Goal: Task Accomplishment & Management: Use online tool/utility

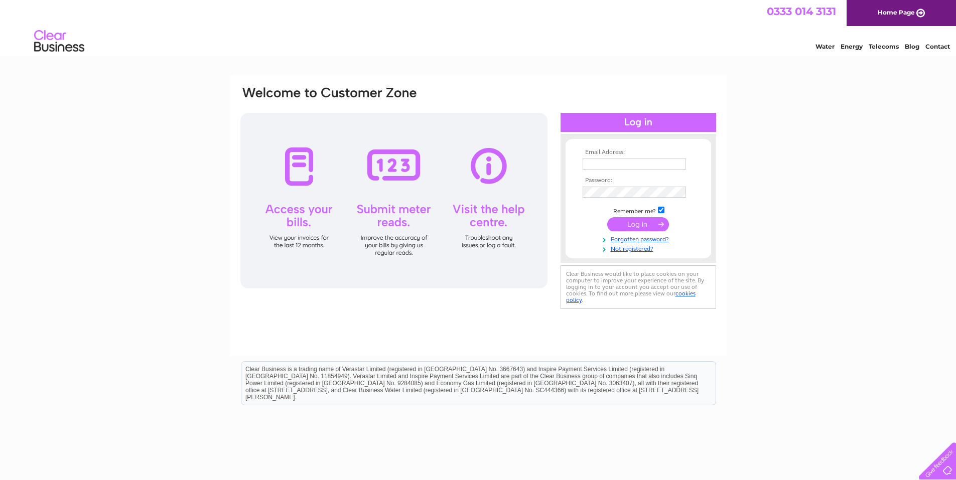
click at [608, 163] on input "text" at bounding box center [633, 164] width 103 height 11
type input "[PERSON_NAME][EMAIL_ADDRESS][PERSON_NAME][DOMAIN_NAME]"
click at [607, 218] on input "submit" at bounding box center [638, 225] width 62 height 14
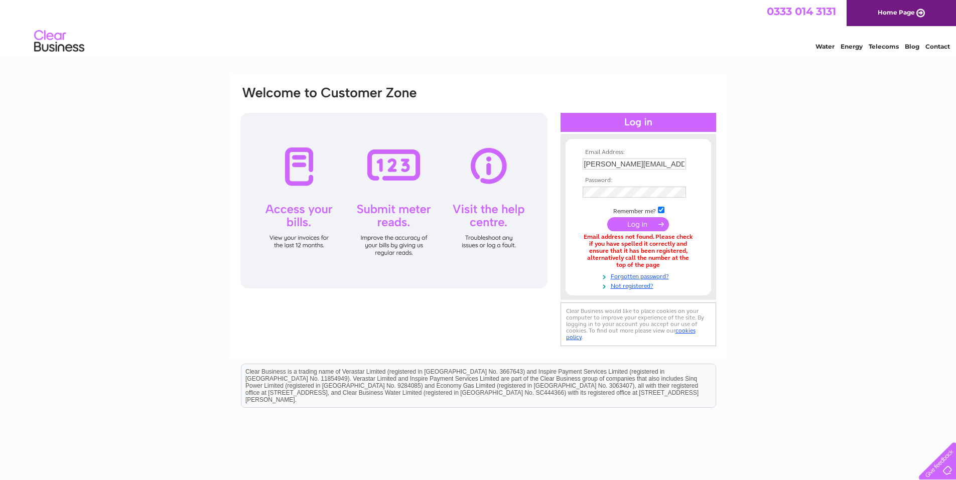
click at [621, 163] on input "david.fraser@diamacengineering.com" at bounding box center [633, 164] width 103 height 11
type input "david.fraser4@btconnect.com"
click at [607, 218] on input "submit" at bounding box center [638, 225] width 62 height 14
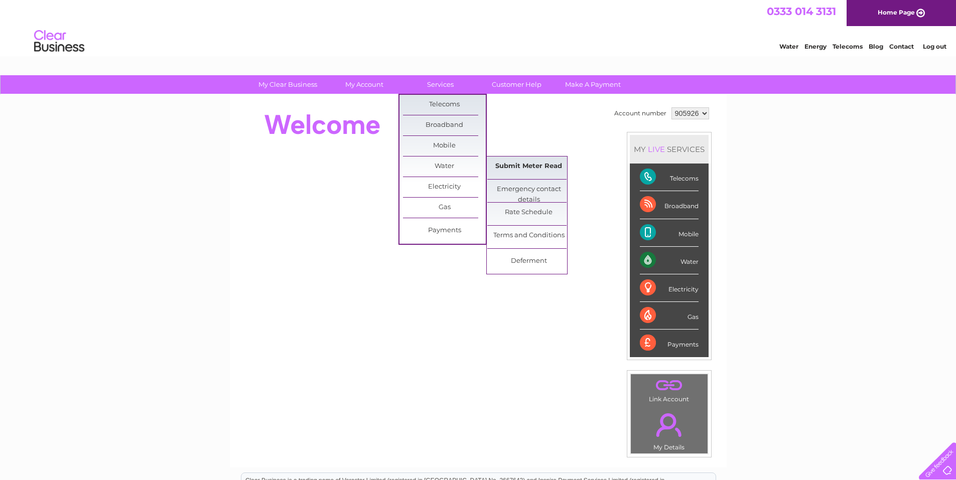
click at [516, 167] on link "Submit Meter Read" at bounding box center [528, 167] width 83 height 20
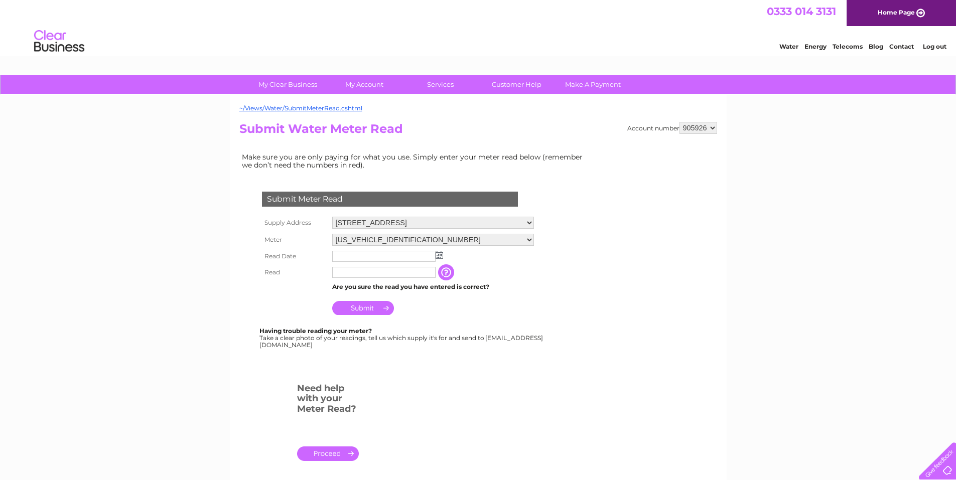
click at [439, 255] on img at bounding box center [439, 255] width 8 height 8
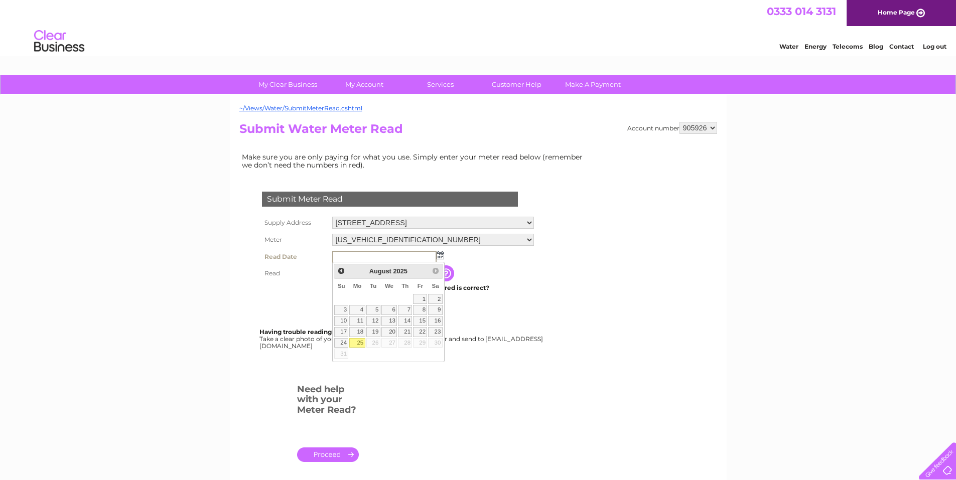
click at [359, 345] on link "25" at bounding box center [357, 343] width 16 height 10
type input "2025/08/25"
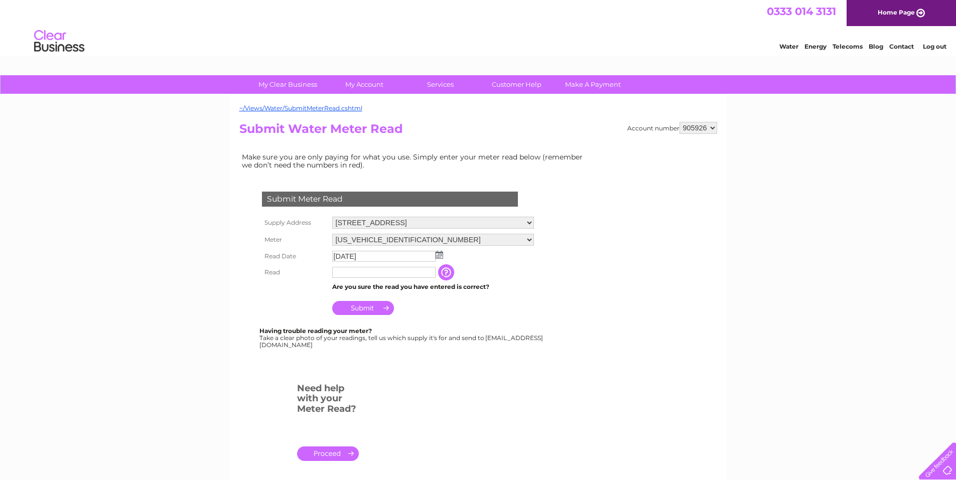
click at [348, 271] on input "text" at bounding box center [383, 272] width 103 height 11
click at [351, 309] on input "Submit" at bounding box center [363, 308] width 62 height 14
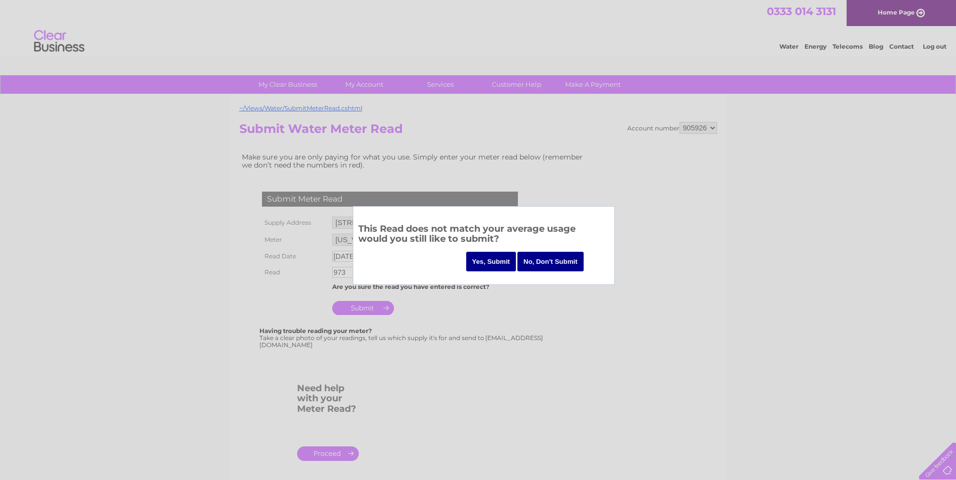
drag, startPoint x: 501, startPoint y: 265, endPoint x: 545, endPoint y: 353, distance: 98.9
click at [545, 353] on body "My Clear Business Login Details My Details My Preferences Link Account My Accou…" at bounding box center [478, 339] width 956 height 679
click at [547, 262] on input "No, Don't Submit" at bounding box center [550, 262] width 66 height 20
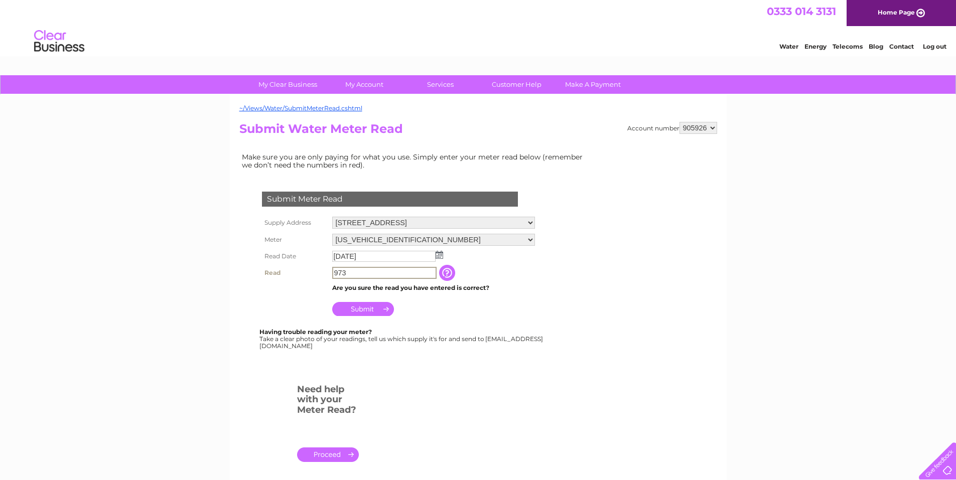
click at [350, 272] on input "973" at bounding box center [384, 273] width 104 height 12
type input "9"
type input "793"
click at [360, 308] on input "Submit" at bounding box center [363, 308] width 62 height 14
